Goal: Check status: Check status

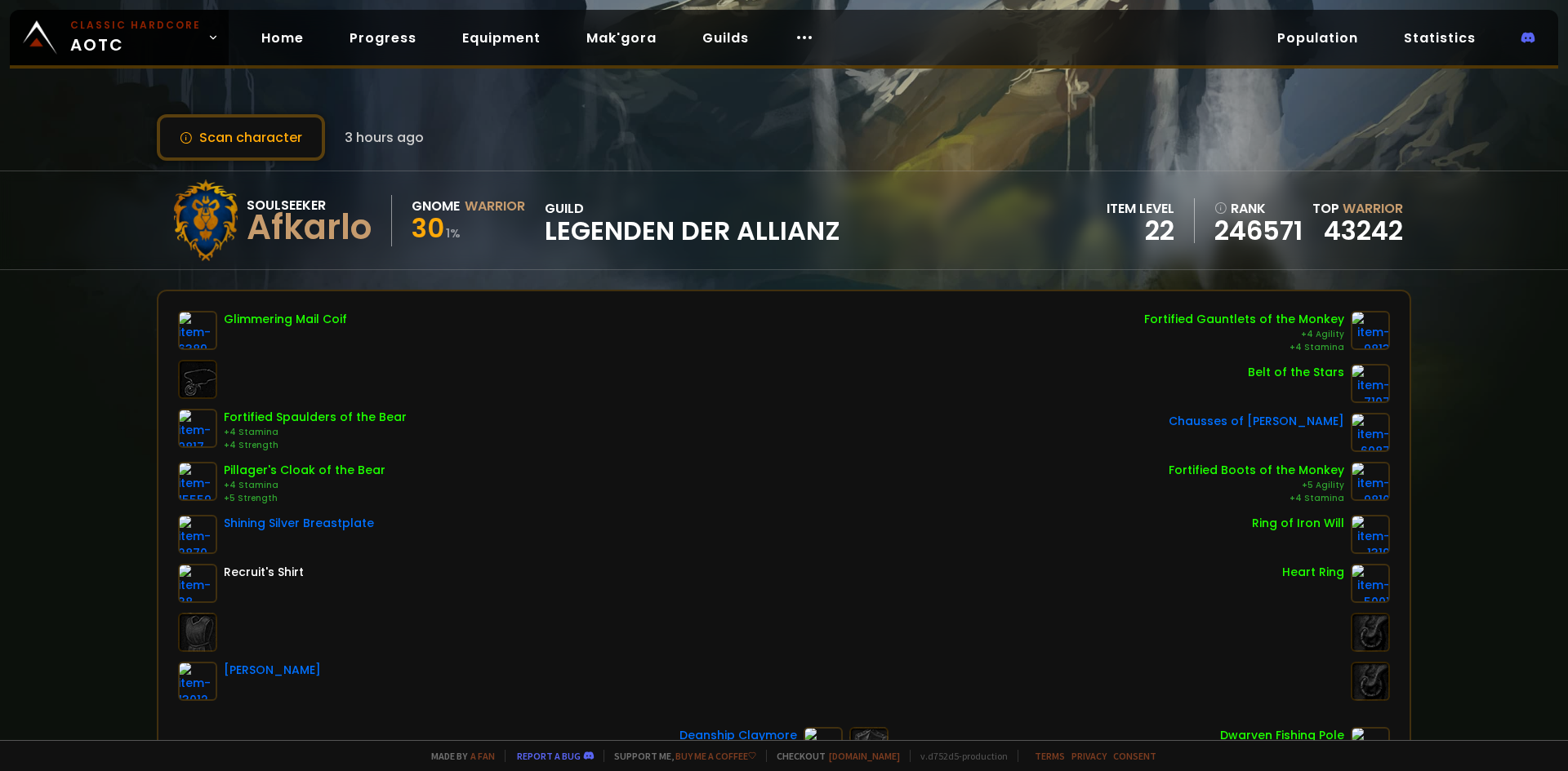
scroll to position [81, 0]
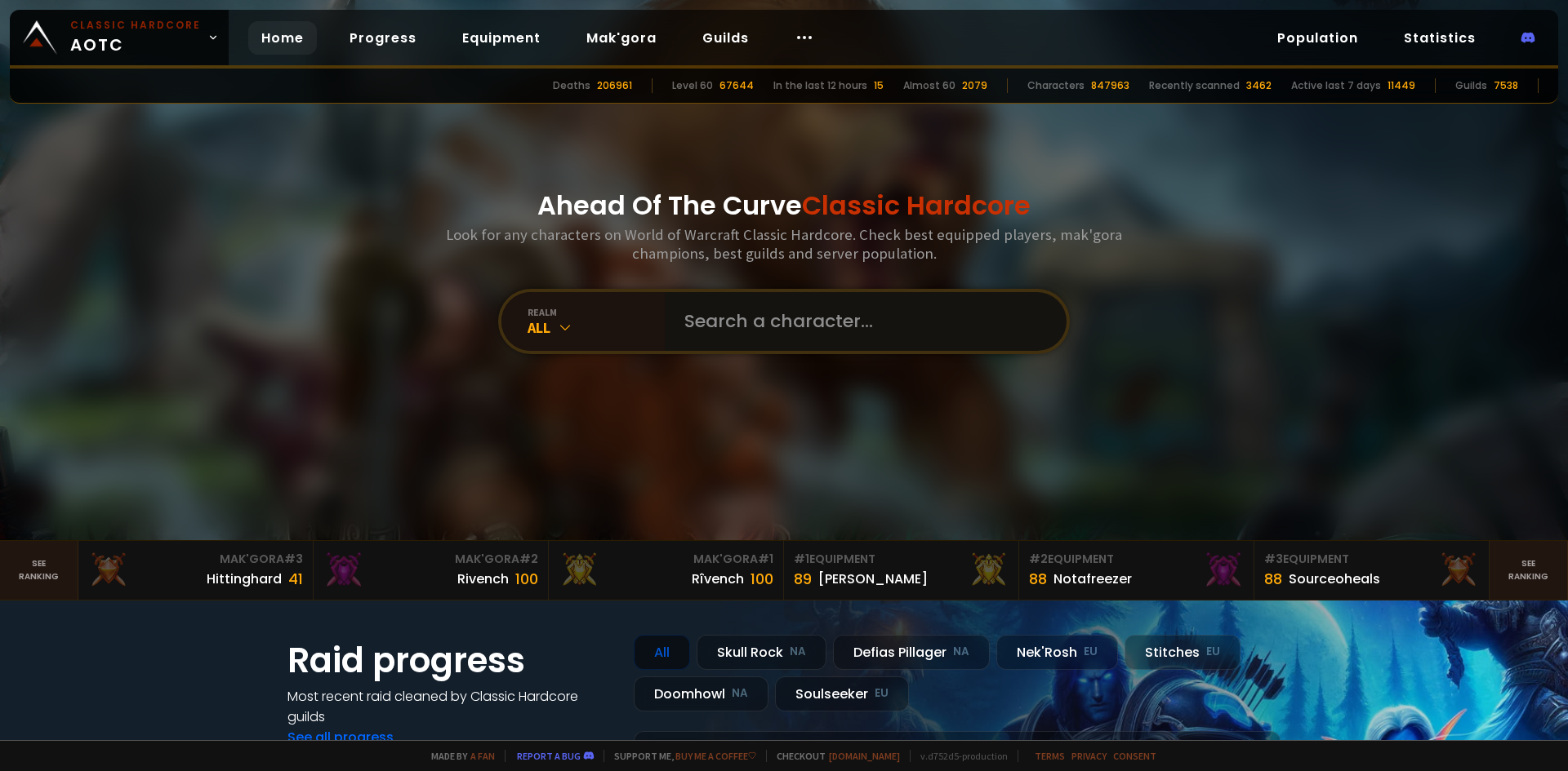
click at [760, 310] on input "text" at bounding box center [861, 321] width 373 height 59
type input "Cairnosh"
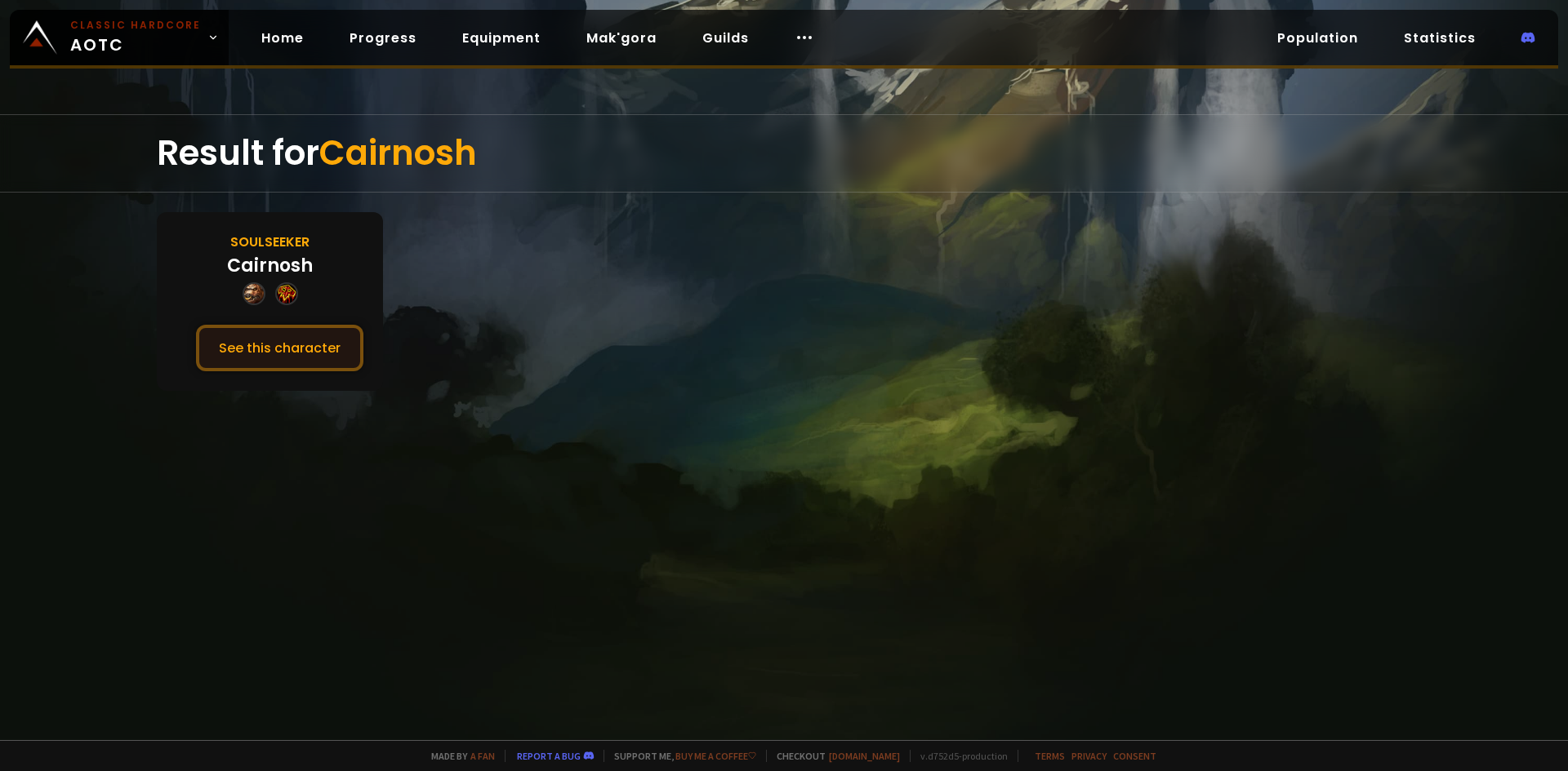
click at [309, 351] on button "See this character" at bounding box center [279, 347] width 167 height 46
